Goal: Task Accomplishment & Management: Manage account settings

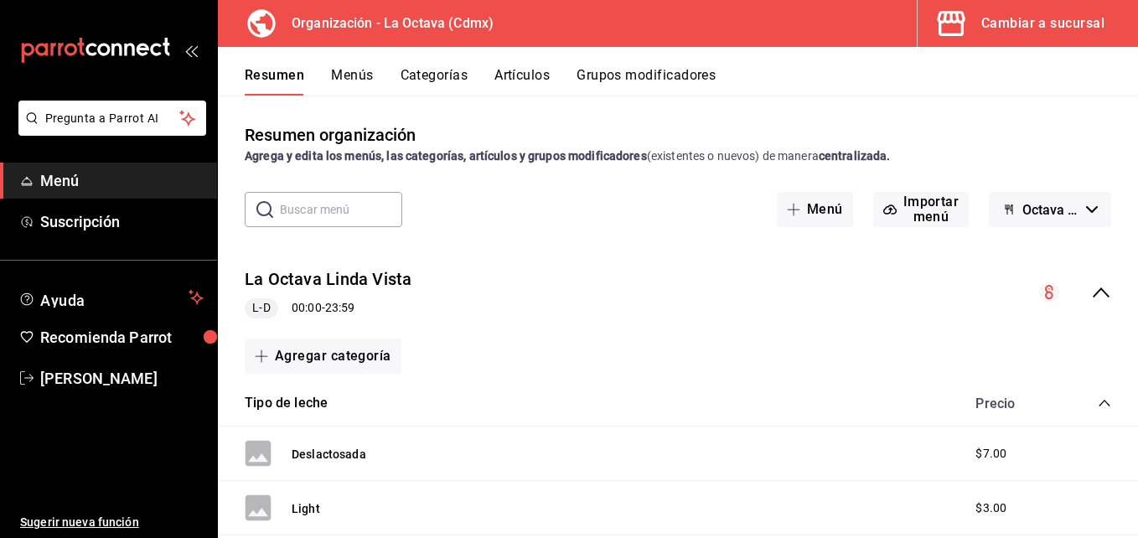
scroll to position [386, 0]
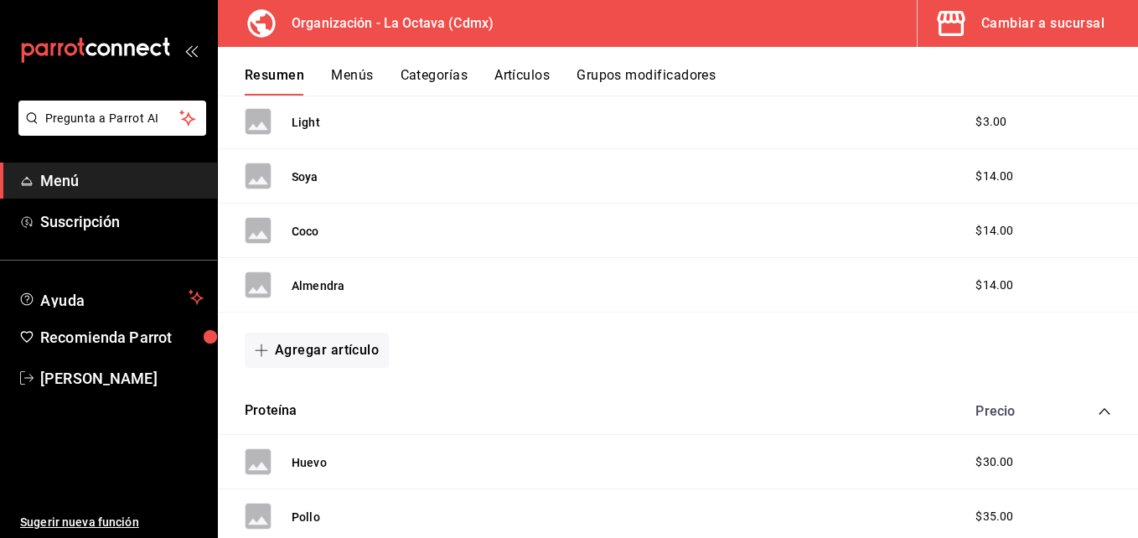
click at [507, 74] on button "Artículos" at bounding box center [521, 81] width 55 height 28
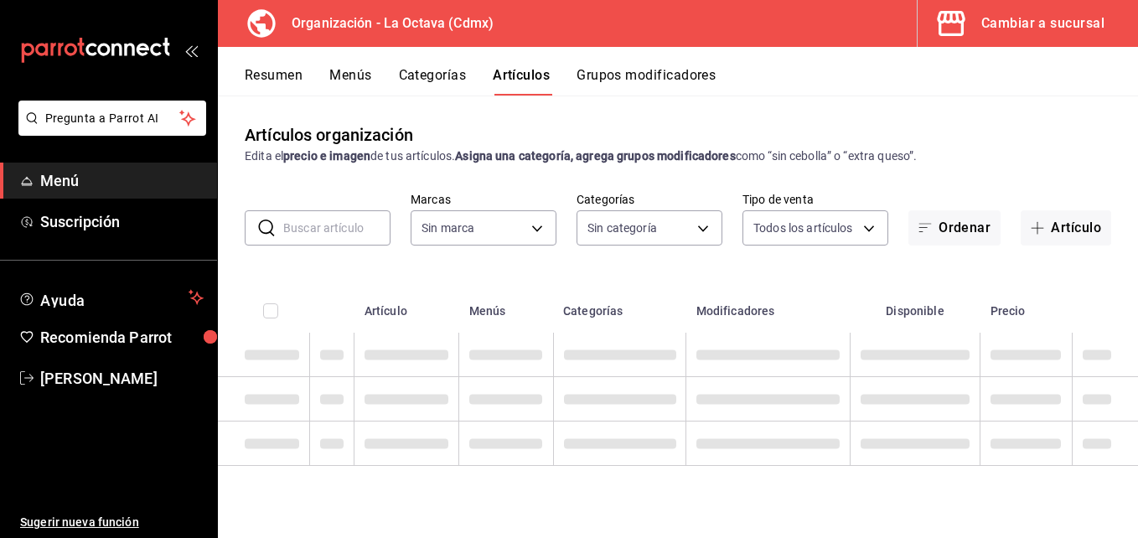
type input "feb42977-5342-4e53-8963-ece3dd56ab32"
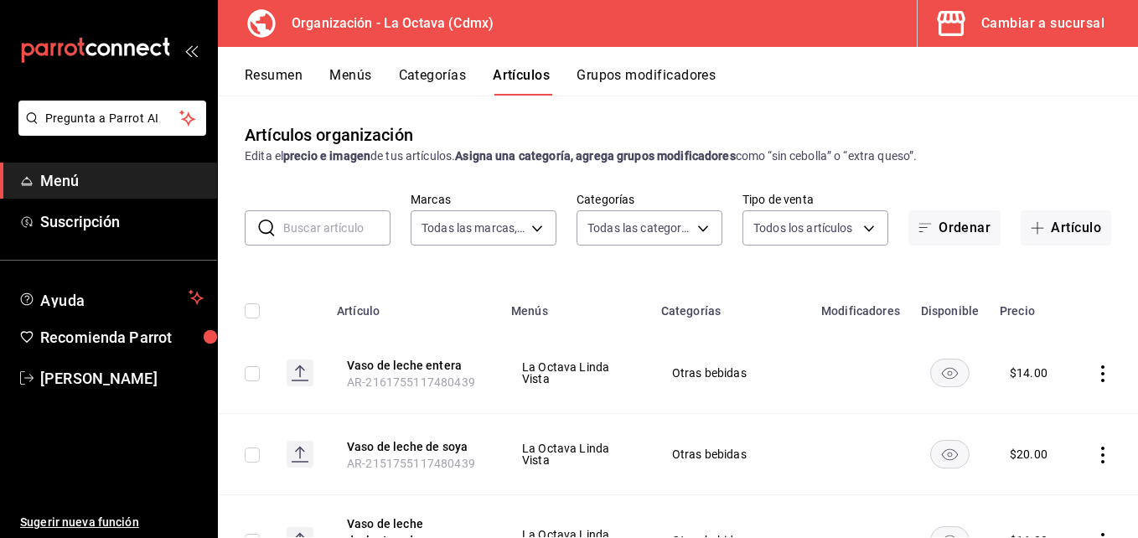
type input "ea99fa30-02d9-4fde-b5ff-c268b88070db,cd08528f-5d76-4289-be9a-c8af16917141,2c64e…"
click at [427, 76] on button "Categorías" at bounding box center [433, 81] width 68 height 28
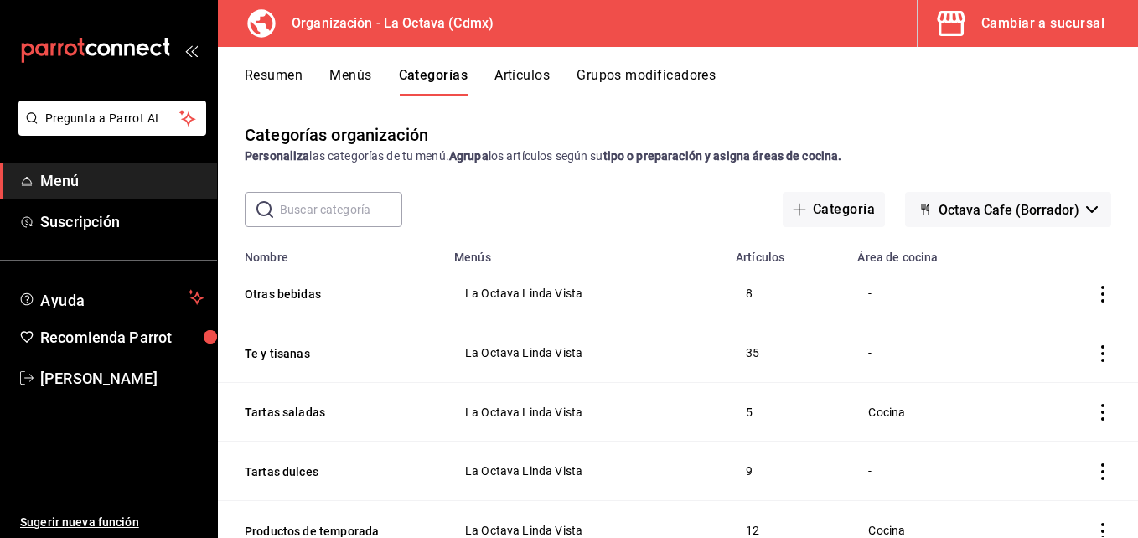
click at [505, 78] on button "Artículos" at bounding box center [521, 81] width 55 height 28
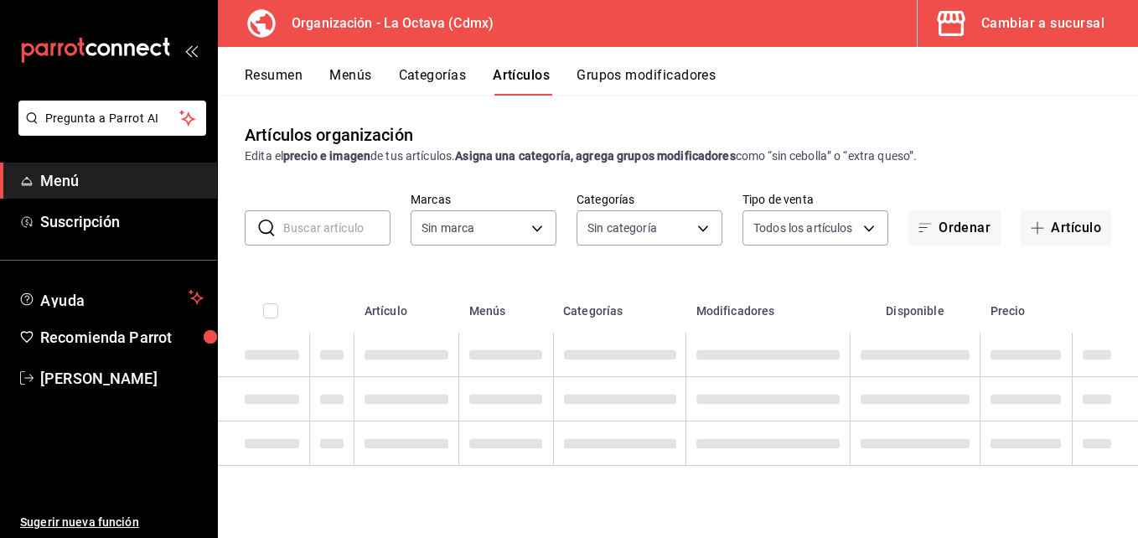
click at [360, 224] on input "text" at bounding box center [336, 228] width 107 height 34
type input "feb42977-5342-4e53-8963-ece3dd56ab32"
type input "s"
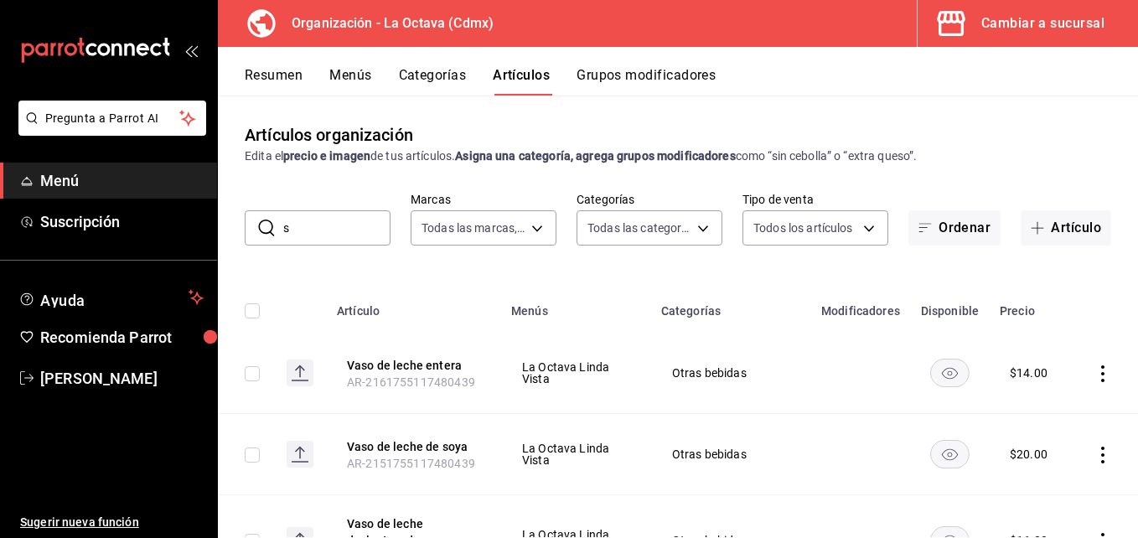
type input "ea99fa30-02d9-4fde-b5ff-c268b88070db,cd08528f-5d76-4289-be9a-c8af16917141,2c64e…"
type input "spicy"
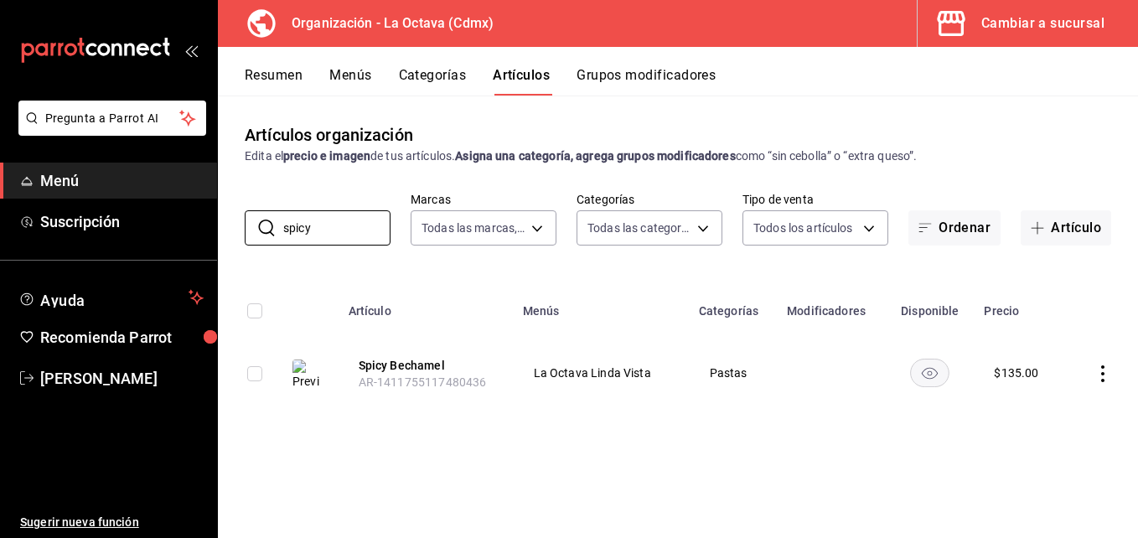
click at [1100, 377] on icon "actions" at bounding box center [1102, 373] width 17 height 17
click at [1056, 403] on span "Editar" at bounding box center [1053, 412] width 44 height 18
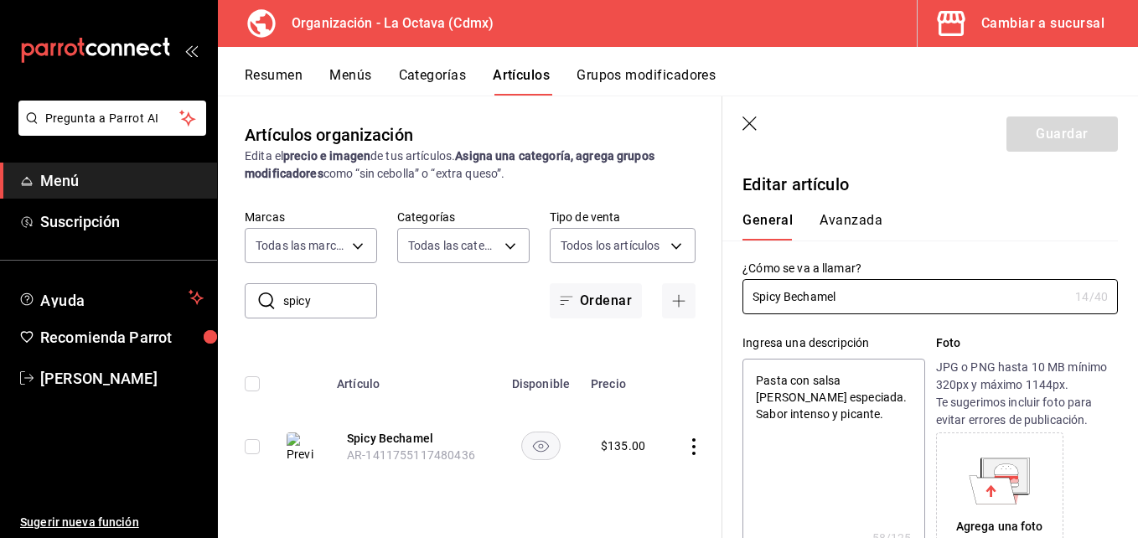
type textarea "x"
type input "$135.00"
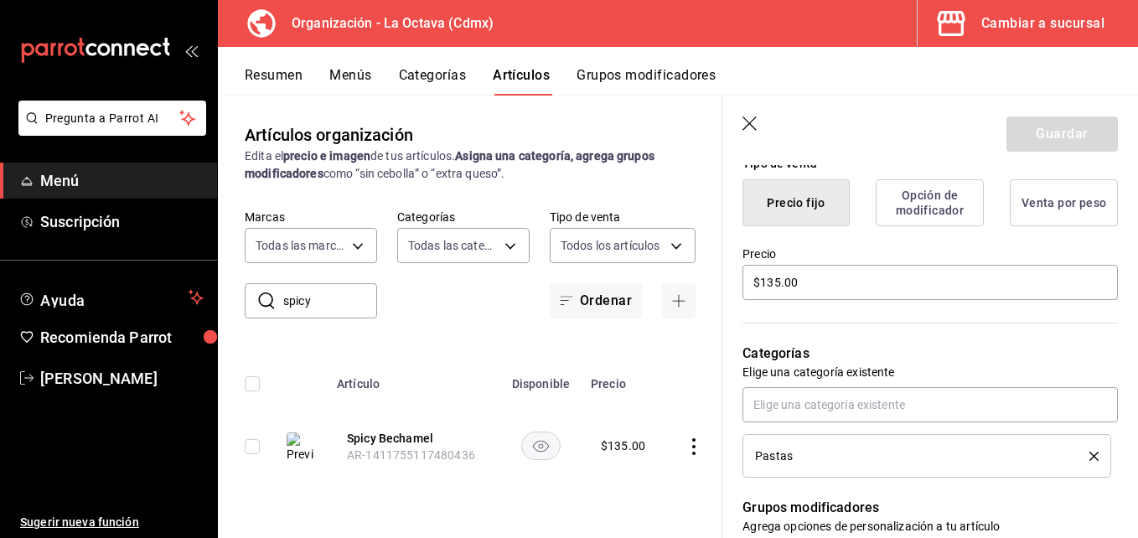
scroll to position [432, 0]
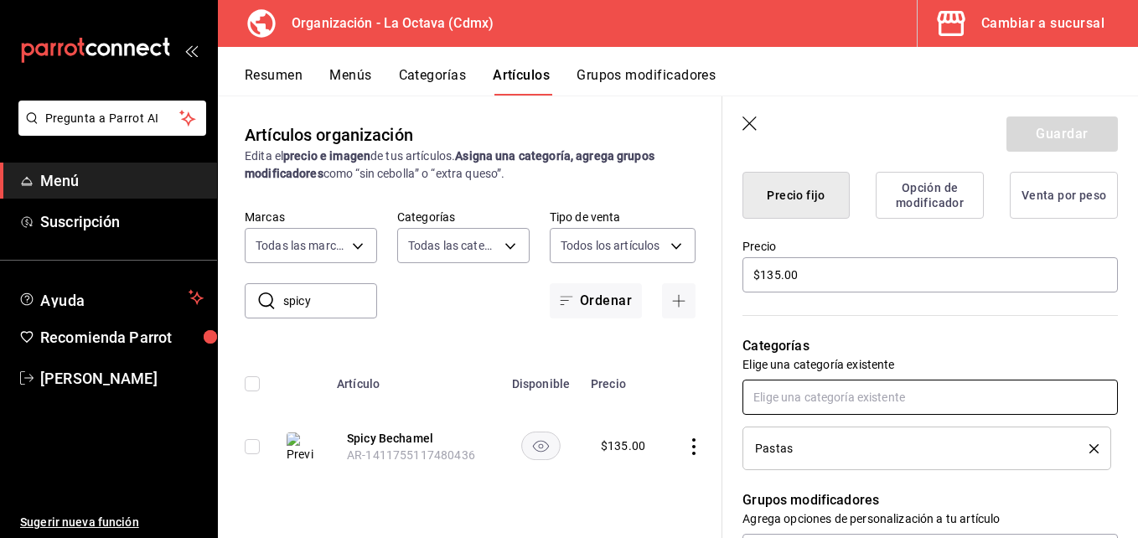
click at [954, 395] on input "text" at bounding box center [929, 397] width 375 height 35
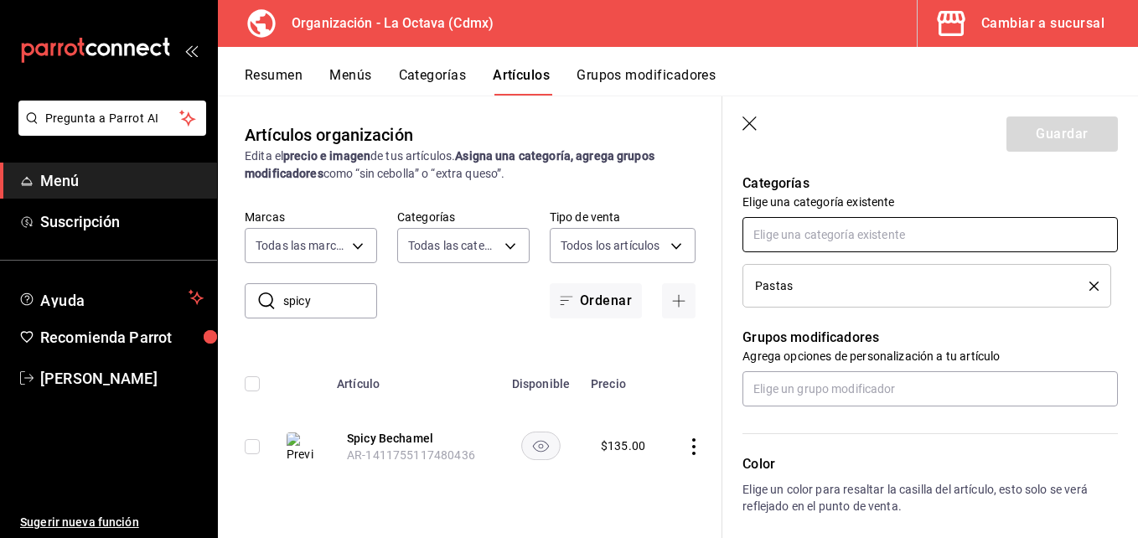
scroll to position [600, 0]
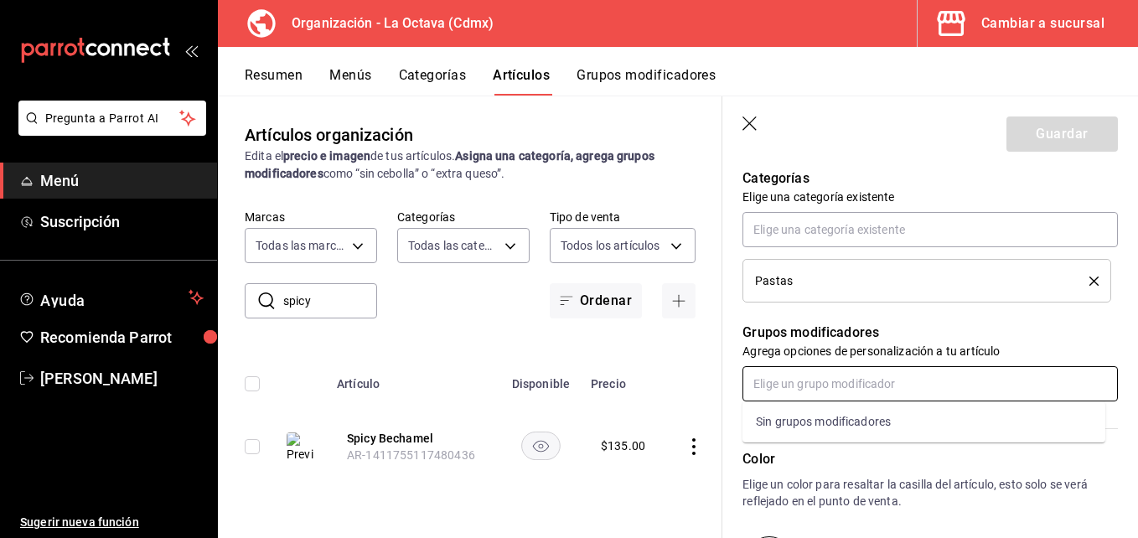
click at [1051, 381] on input "text" at bounding box center [929, 383] width 375 height 35
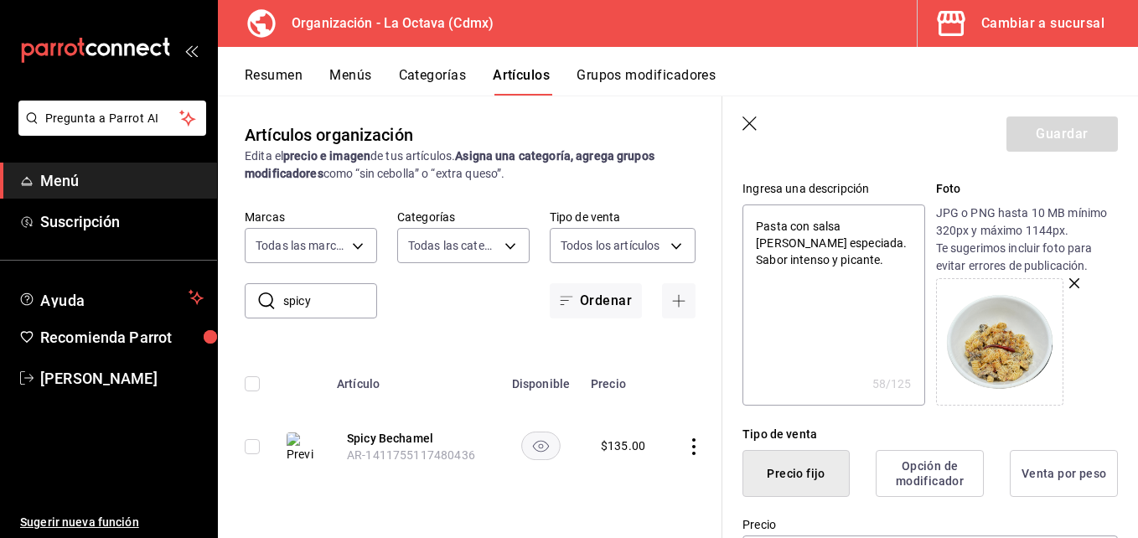
scroll to position [0, 0]
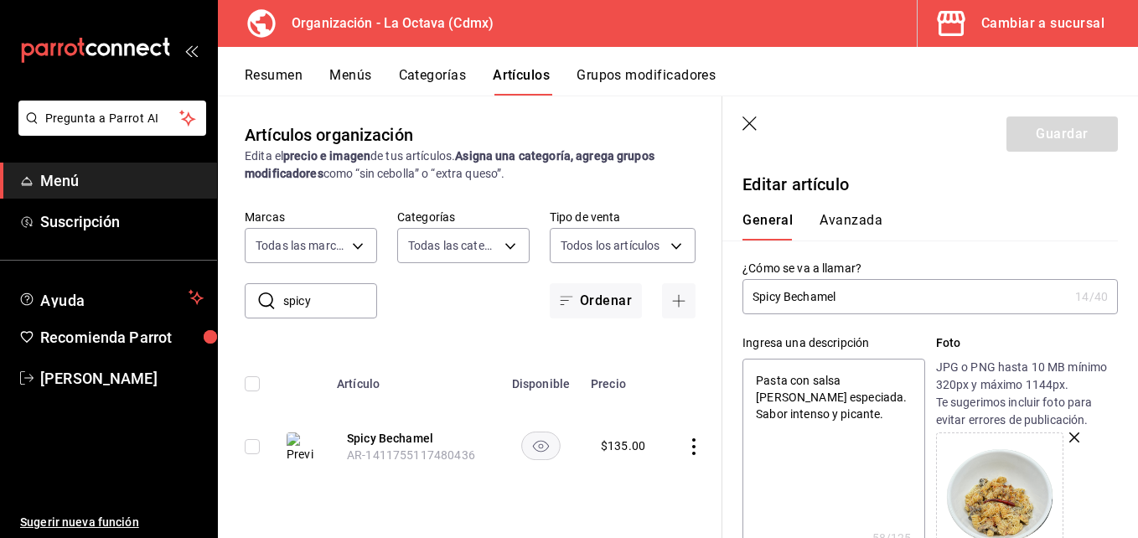
click at [757, 122] on icon "button" at bounding box center [750, 124] width 17 height 17
click at [753, 122] on icon "button" at bounding box center [750, 124] width 17 height 17
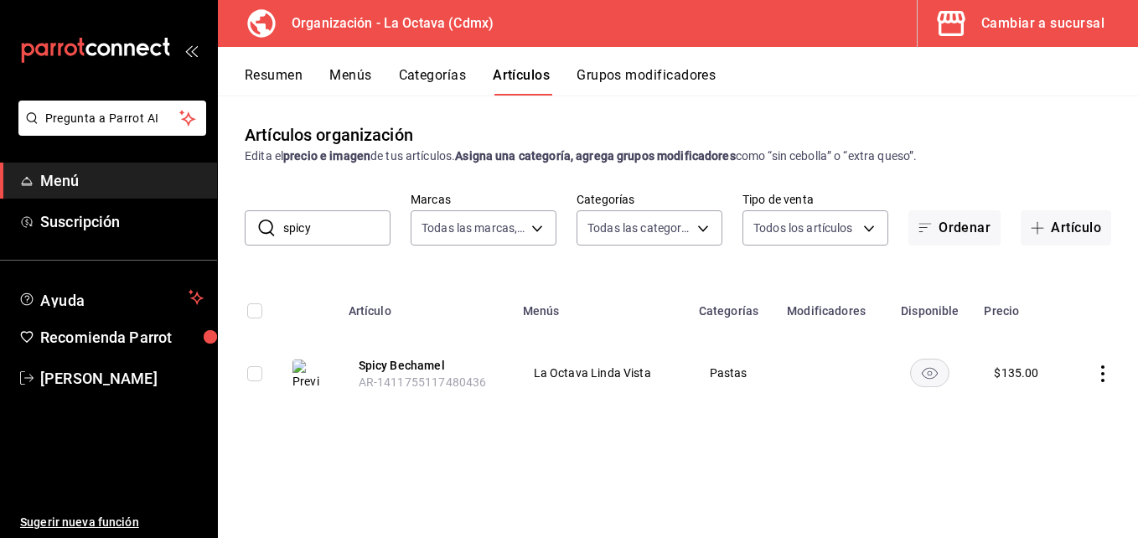
click at [805, 370] on td at bounding box center [831, 373] width 109 height 80
click at [1107, 379] on icon "actions" at bounding box center [1102, 373] width 17 height 17
click at [1028, 22] on div at bounding box center [569, 269] width 1138 height 538
click at [1059, 32] on div "Cambiar a sucursal" at bounding box center [1042, 23] width 123 height 23
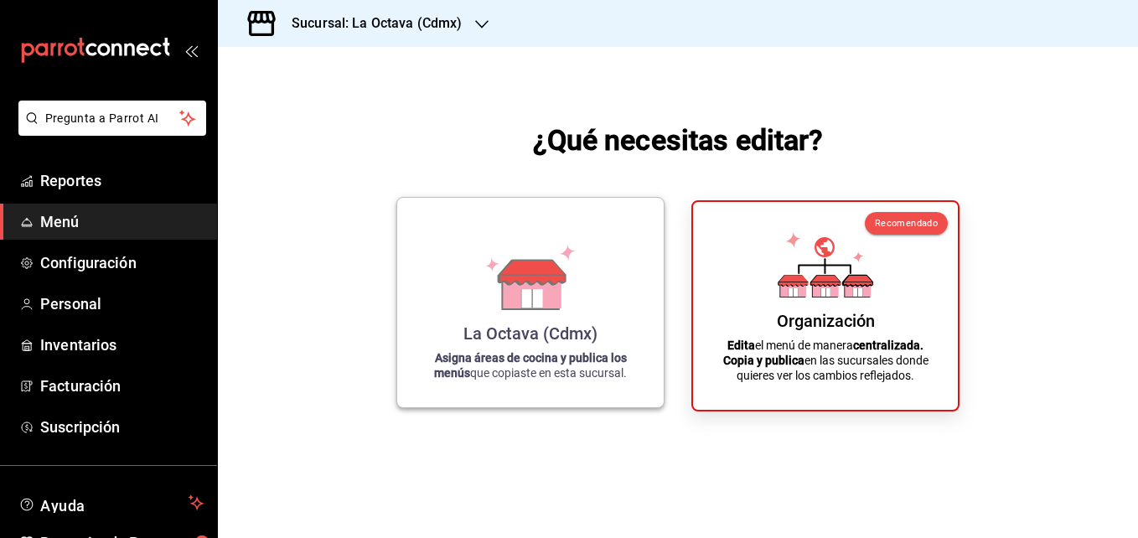
click at [636, 312] on div "La Octava (Cdmx) Asigna áreas de cocina y publica los menús que copiaste en est…" at bounding box center [530, 302] width 226 height 183
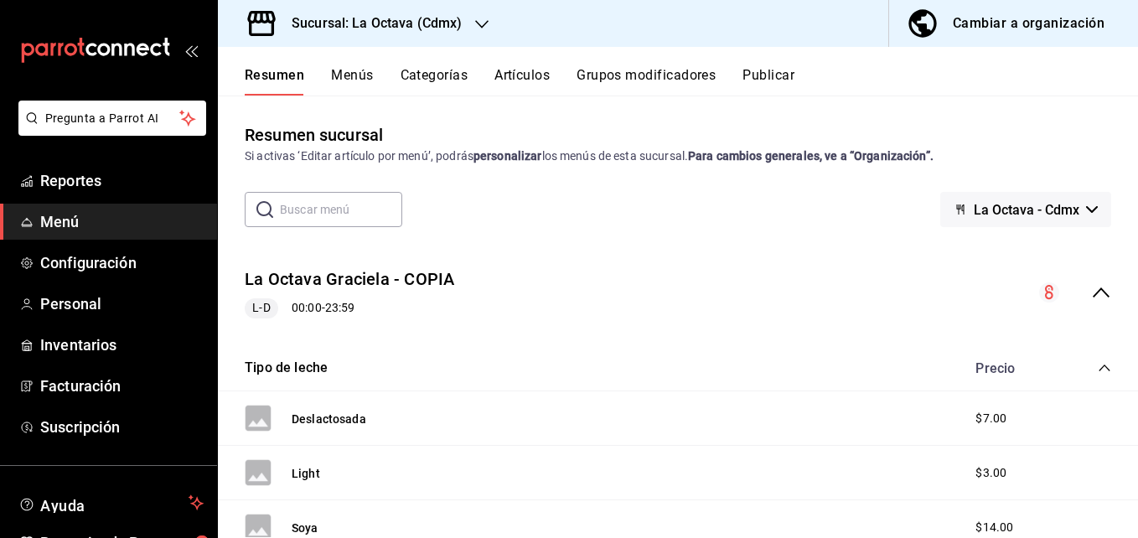
click at [522, 75] on button "Artículos" at bounding box center [521, 81] width 55 height 28
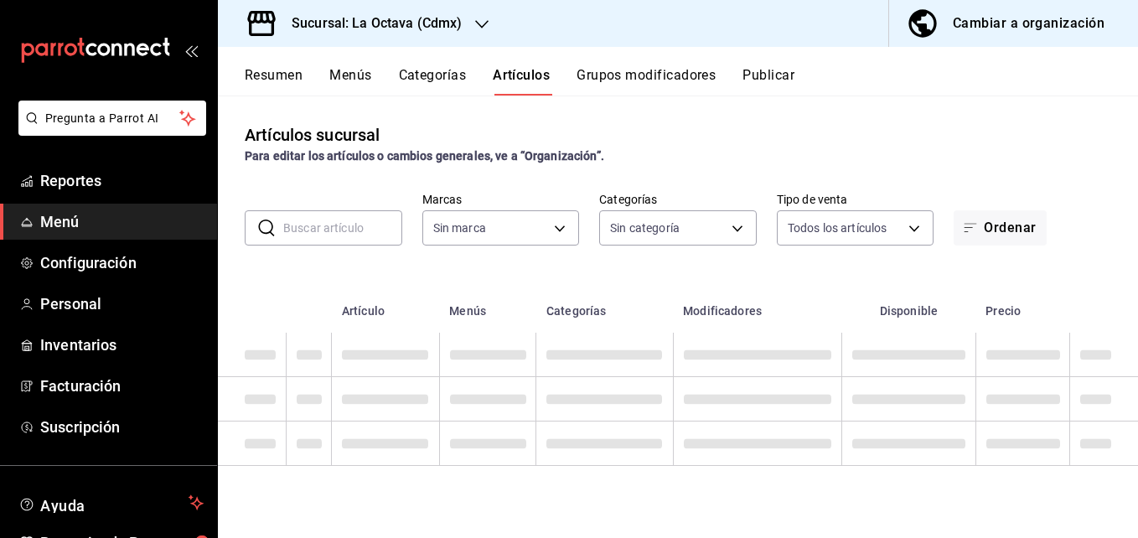
type input "b1ae6310-37b8-4b6d-83b2-57d323bf9055"
click at [387, 224] on input "text" at bounding box center [342, 228] width 119 height 34
type input "sp"
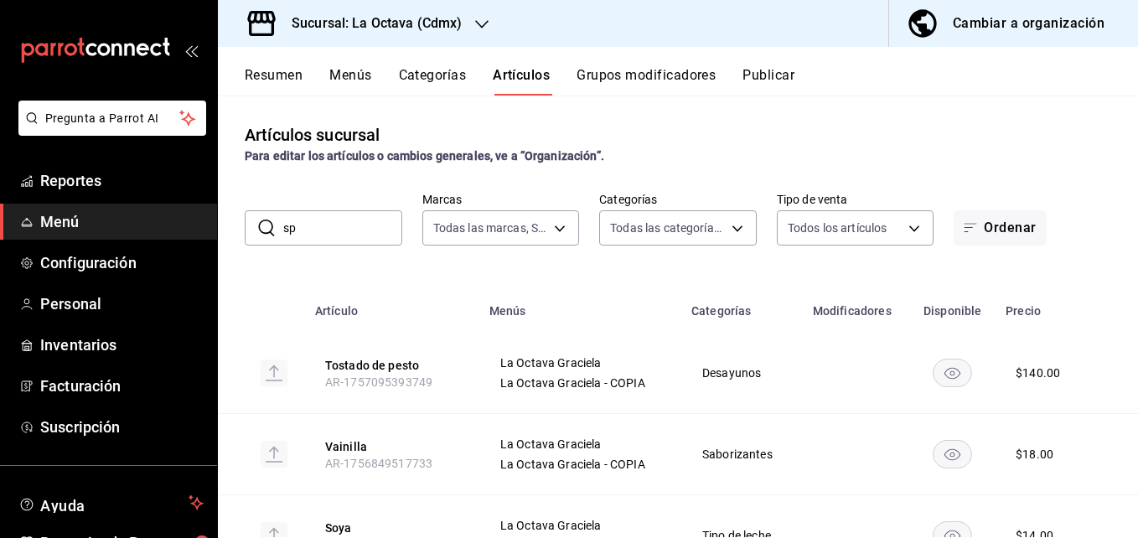
type input "3c7cfc73-6145-41e5-abaf-051959e6f1e2,5138fc00-54c0-4427-8601-2999ae53d9c2,99338…"
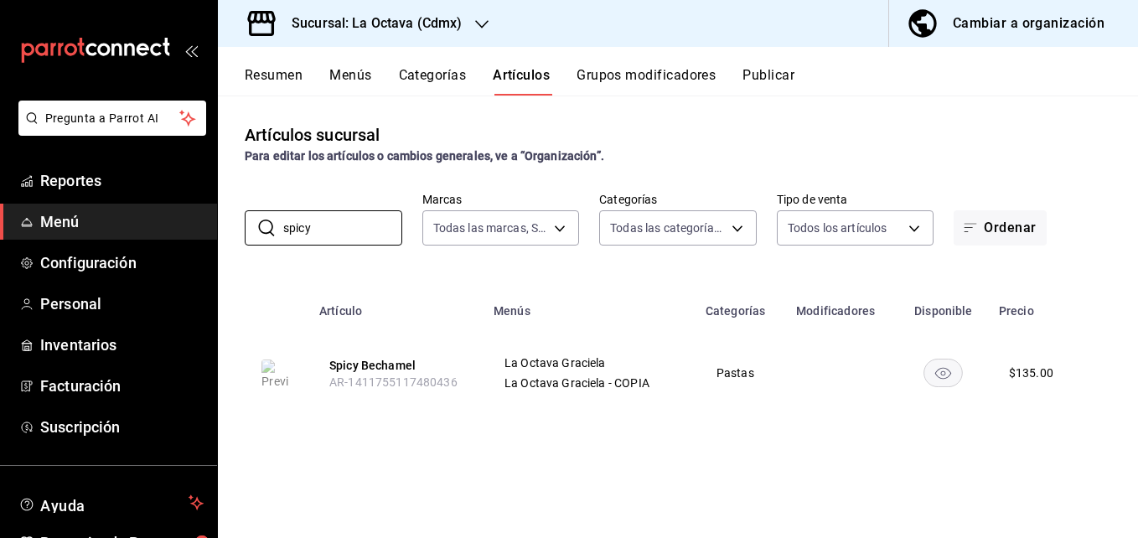
type input "spicy"
click at [1022, 373] on div "$ 135.00" at bounding box center [1031, 373] width 44 height 17
click at [339, 357] on button "Spicy Bechamel" at bounding box center [396, 365] width 134 height 17
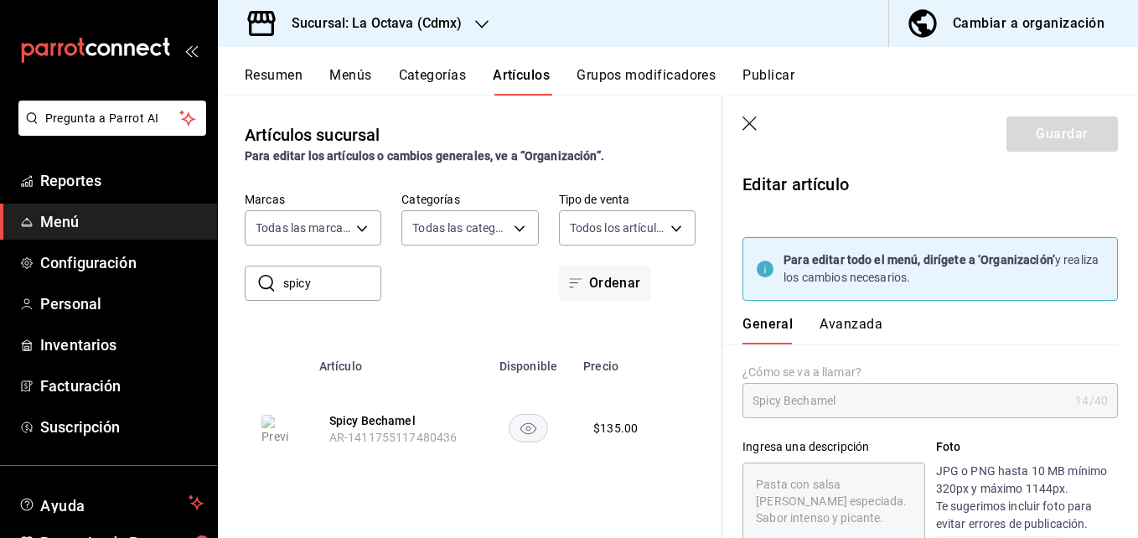
type textarea "x"
type input "$135.00"
click at [752, 122] on icon "button" at bounding box center [750, 124] width 17 height 17
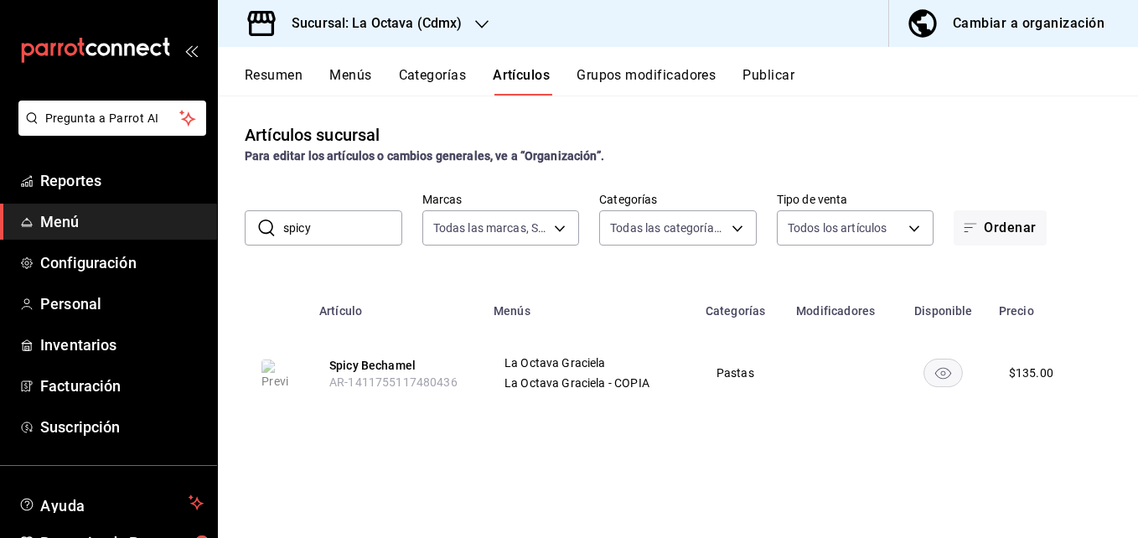
click at [964, 25] on div "Cambiar a organización" at bounding box center [1029, 23] width 152 height 23
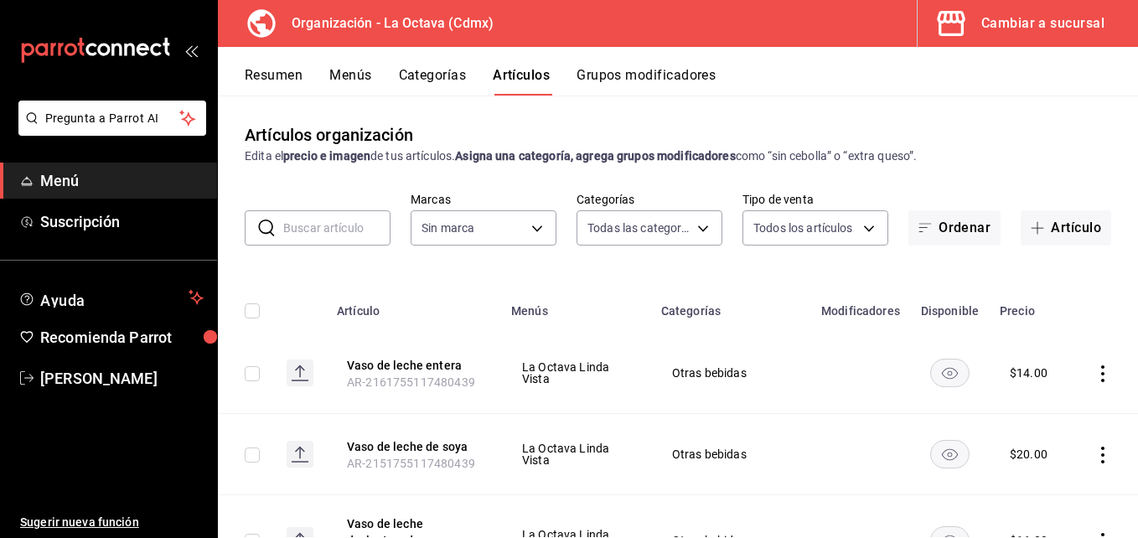
type input "ea99fa30-02d9-4fde-b5ff-c268b88070db,cd08528f-5d76-4289-be9a-c8af16917141,2c64e…"
click at [315, 232] on input "text" at bounding box center [336, 228] width 107 height 34
type input "feb42977-5342-4e53-8963-ece3dd56ab32"
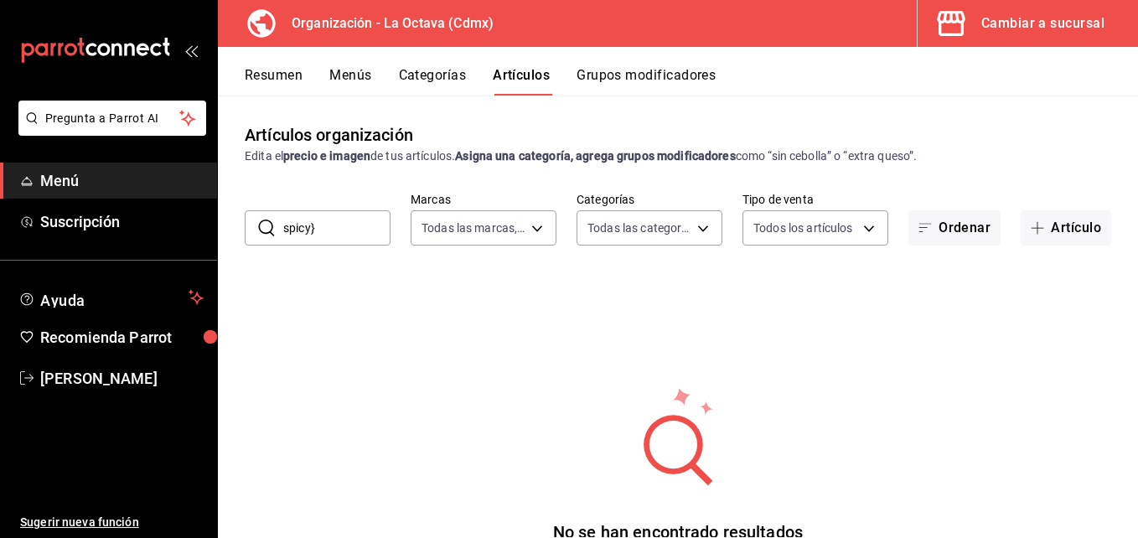
type input "spicy"
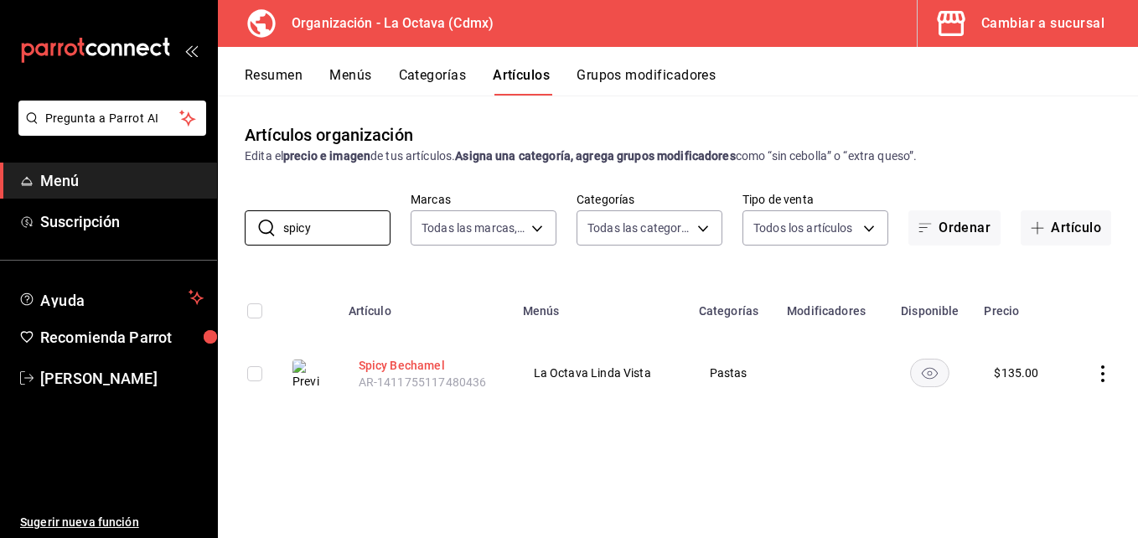
click at [417, 361] on button "Spicy Bechamel" at bounding box center [426, 365] width 134 height 17
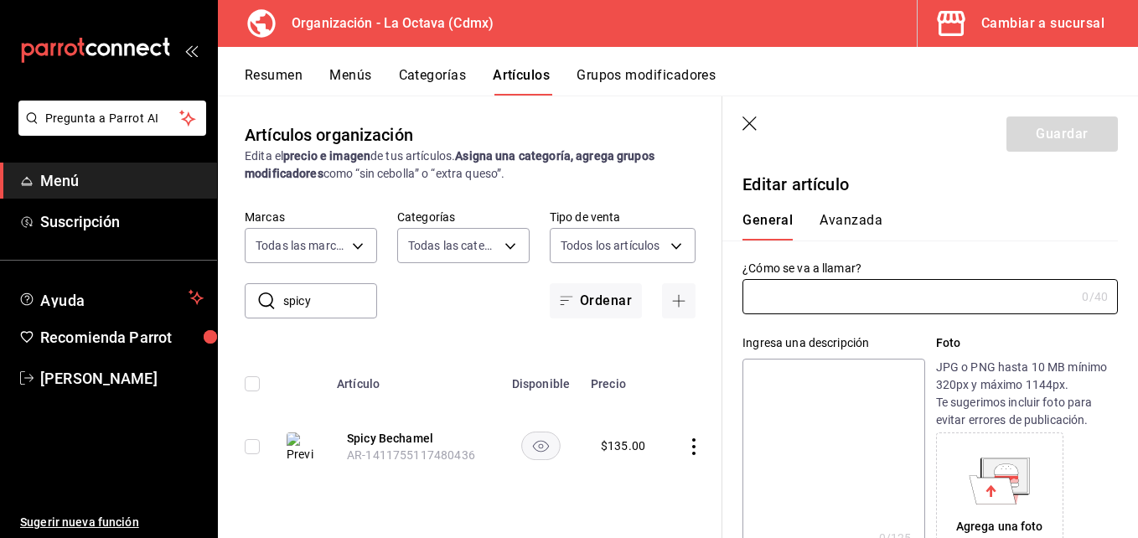
type input "Spicy Bechamel"
type textarea "Pasta con salsa [PERSON_NAME] especiada. Sabor intenso y picante."
type textarea "x"
type input "AR-1411755117480436"
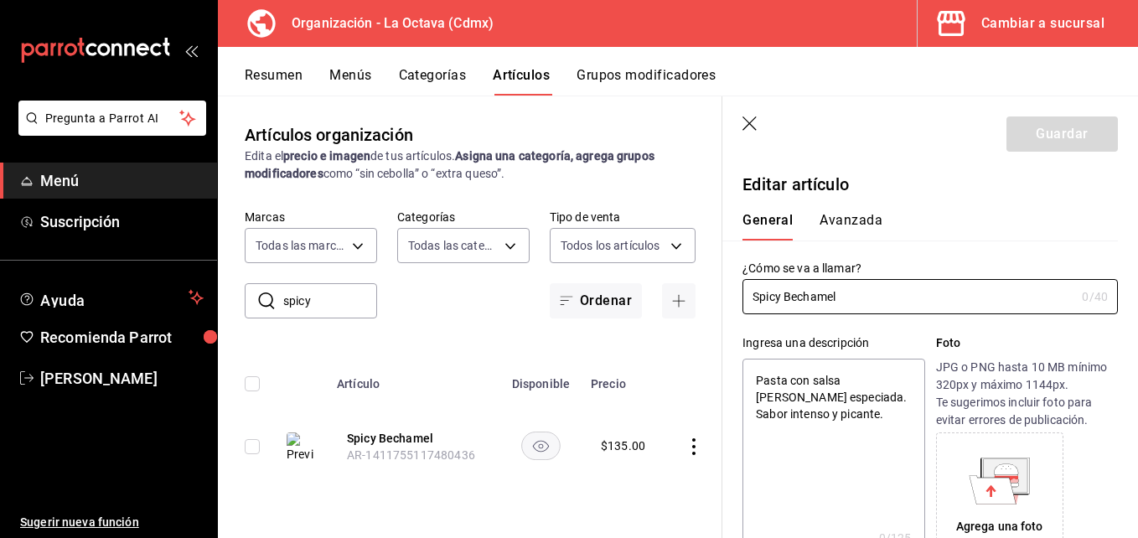
type textarea "x"
type input "$135.00"
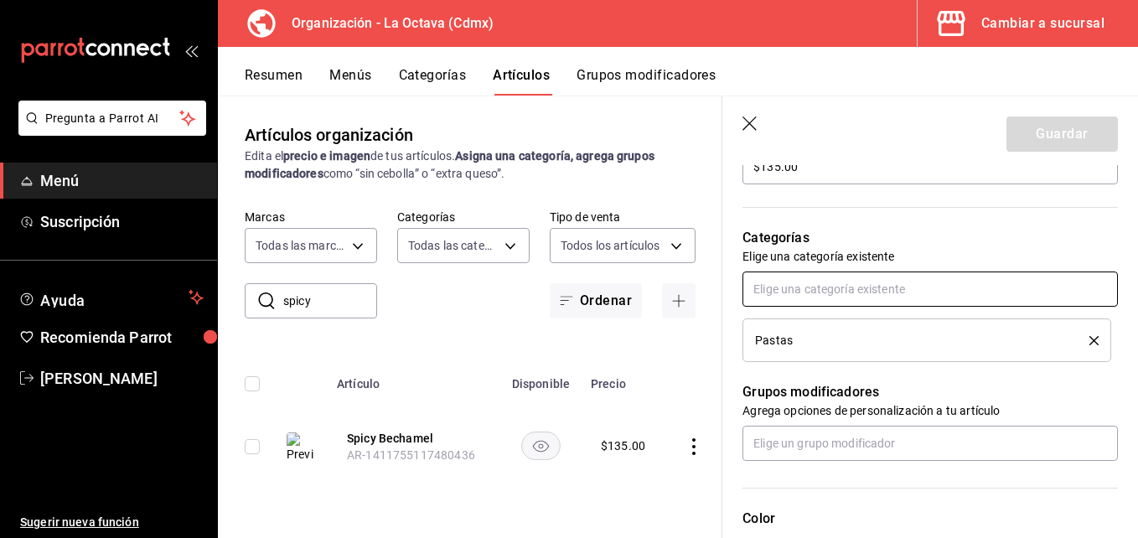
scroll to position [535, 0]
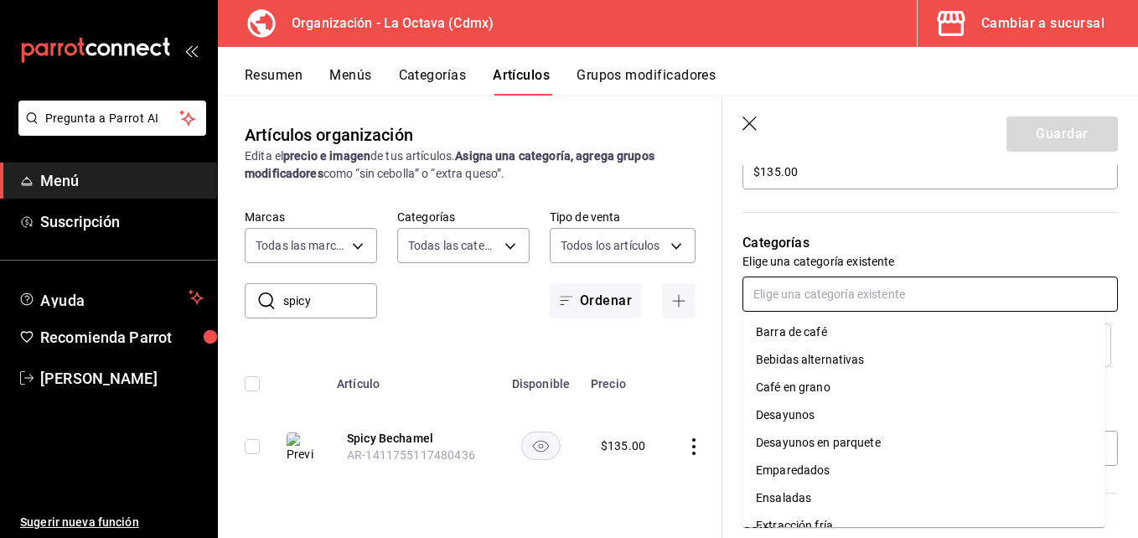
click at [1015, 301] on input "text" at bounding box center [929, 294] width 375 height 35
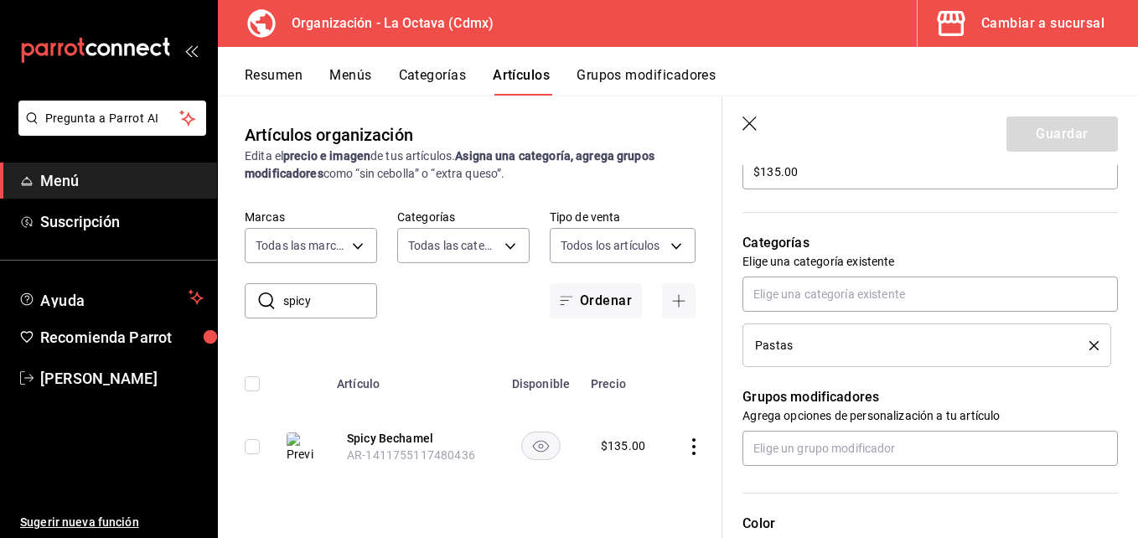
click at [990, 240] on p "Categorías" at bounding box center [929, 243] width 375 height 20
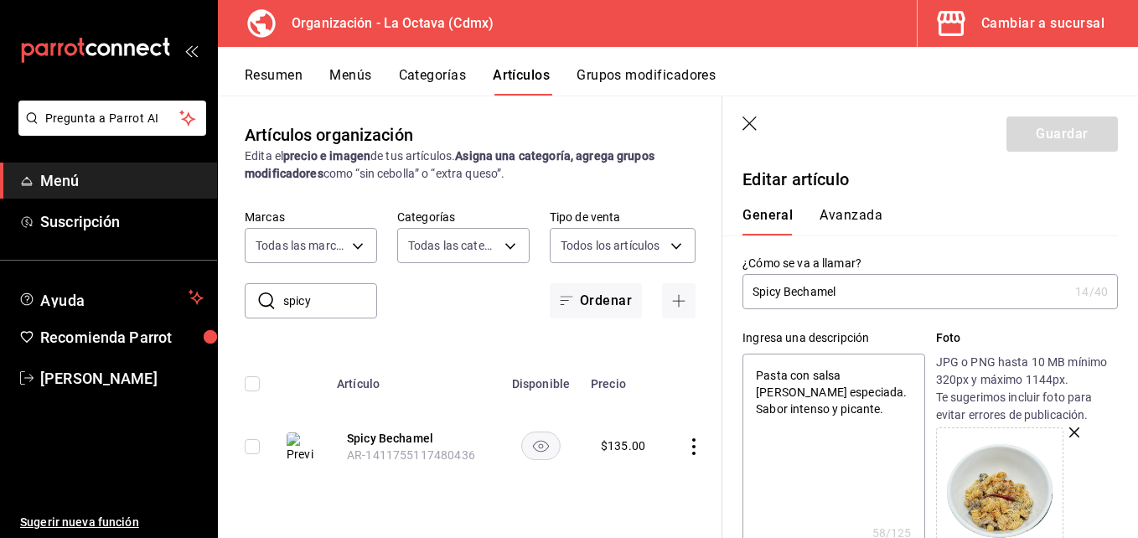
scroll to position [0, 0]
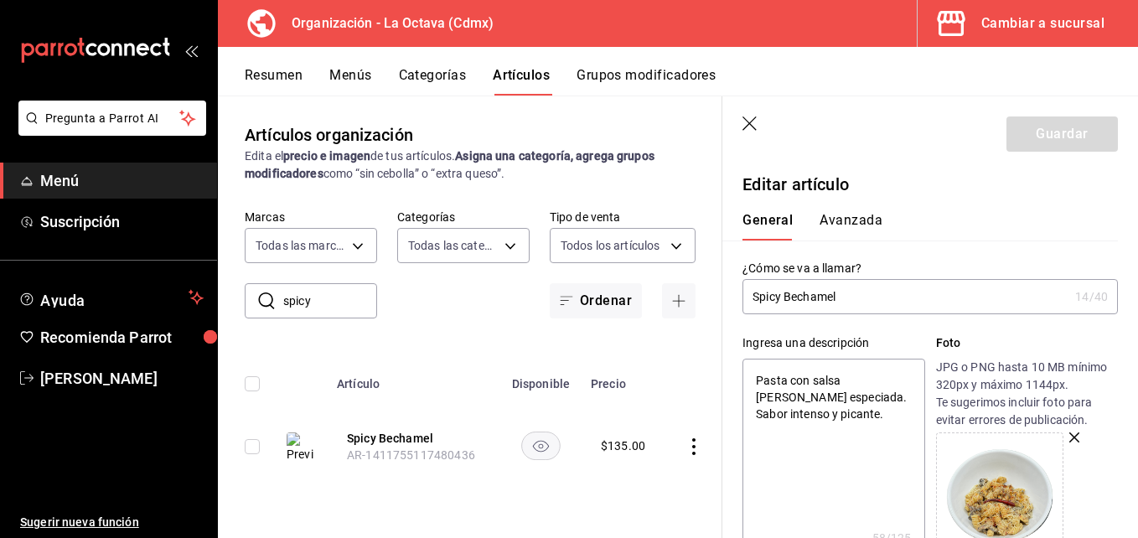
click at [754, 123] on icon "button" at bounding box center [750, 124] width 17 height 17
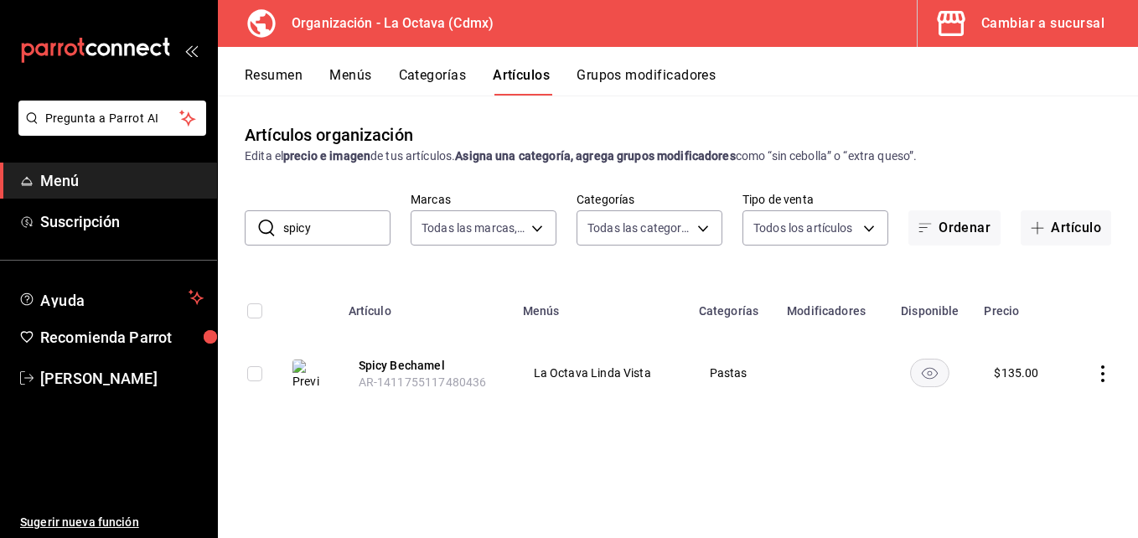
click at [202, 193] on link "Menú" at bounding box center [108, 181] width 217 height 36
click at [124, 169] on span "Menú" at bounding box center [121, 180] width 163 height 23
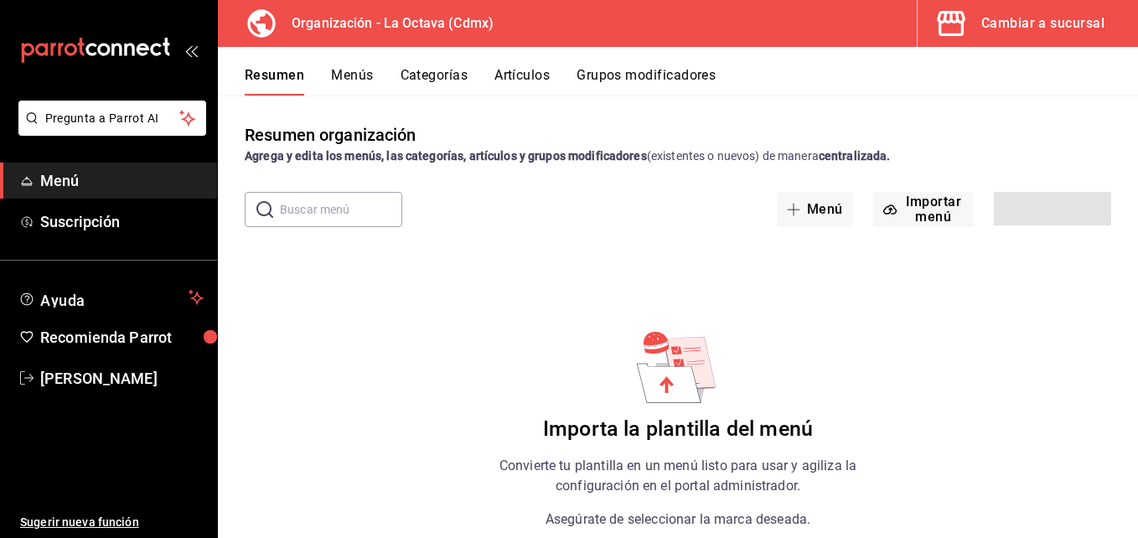
click at [124, 169] on span "Menú" at bounding box center [121, 180] width 163 height 23
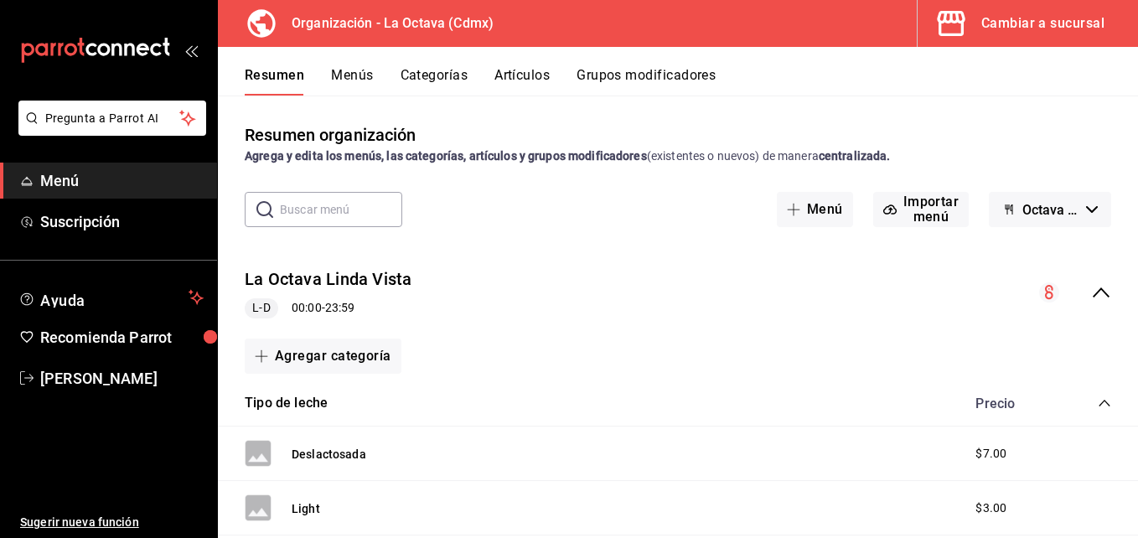
click at [1056, 204] on span "Octava Cafe (Borrador)" at bounding box center [1050, 210] width 57 height 16
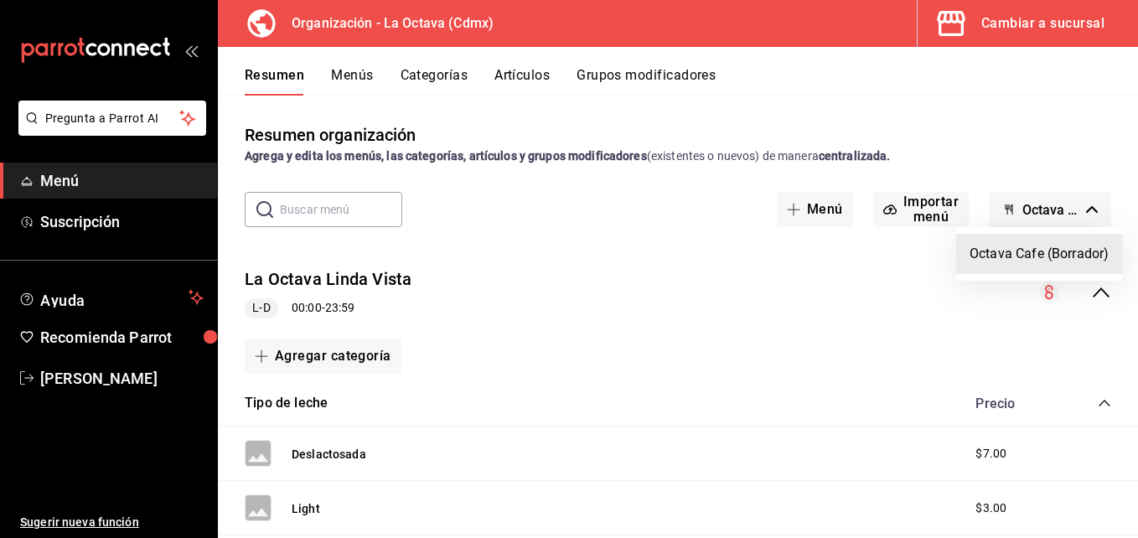
click at [994, 256] on li "Octava Cafe (Borrador)" at bounding box center [1039, 254] width 166 height 40
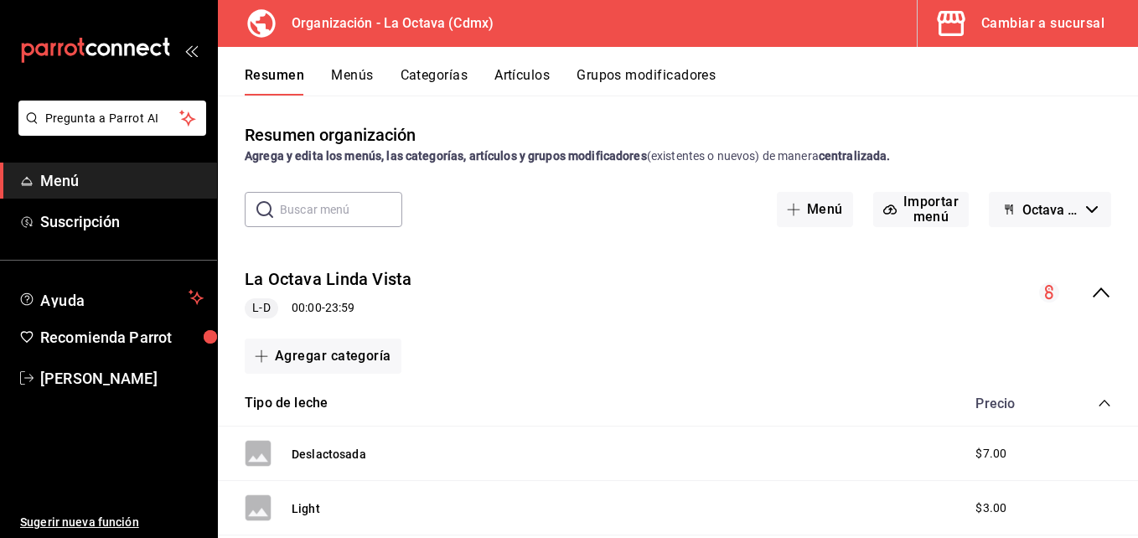
click at [361, 84] on button "Menús" at bounding box center [352, 81] width 42 height 28
